Goal: Transaction & Acquisition: Purchase product/service

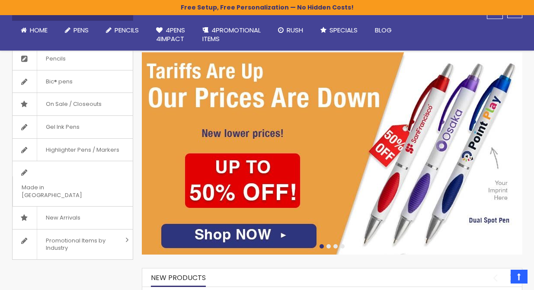
scroll to position [153, 0]
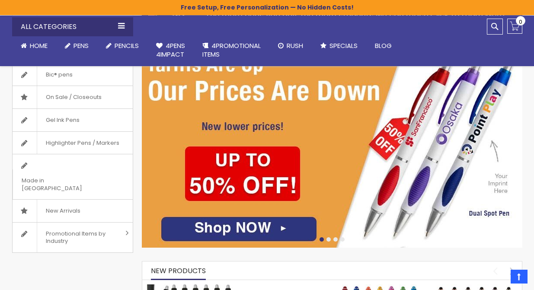
click at [248, 235] on img at bounding box center [332, 146] width 380 height 202
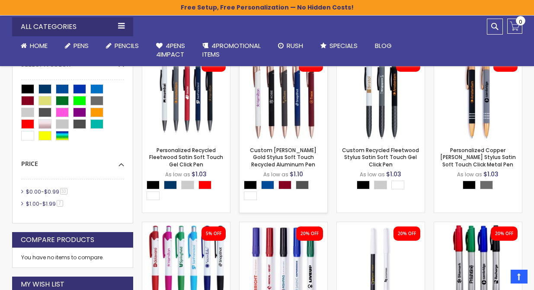
scroll to position [228, 0]
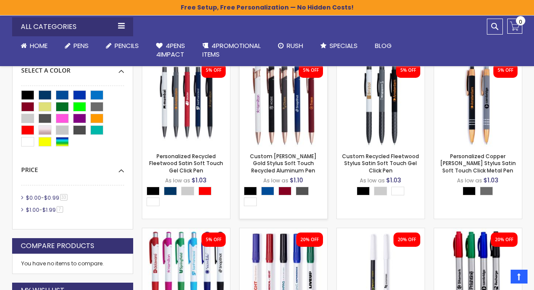
click at [278, 119] on img at bounding box center [283, 103] width 88 height 88
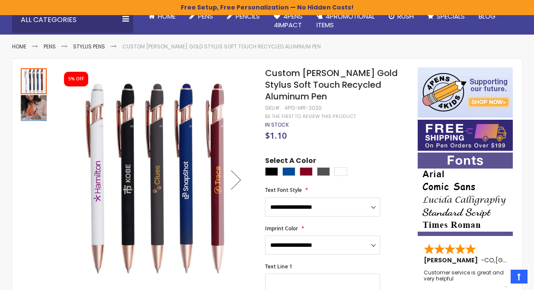
scroll to position [60, 0]
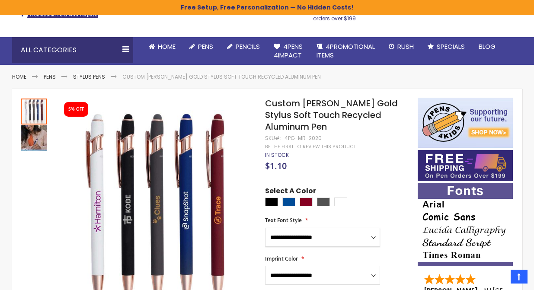
click at [366, 230] on select "**********" at bounding box center [322, 237] width 115 height 19
